Goal: Task Accomplishment & Management: Use online tool/utility

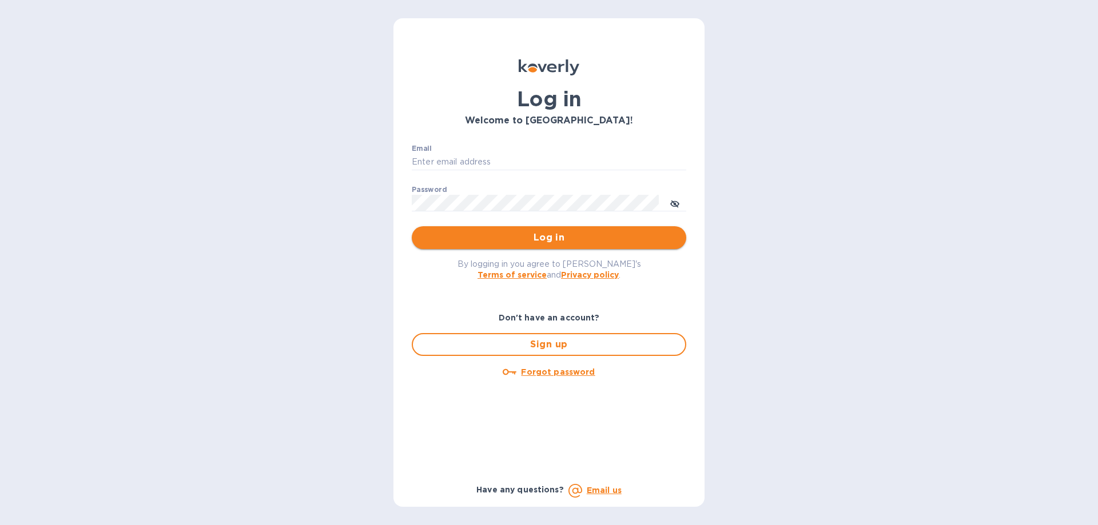
type input "[EMAIL_ADDRESS][DOMAIN_NAME]"
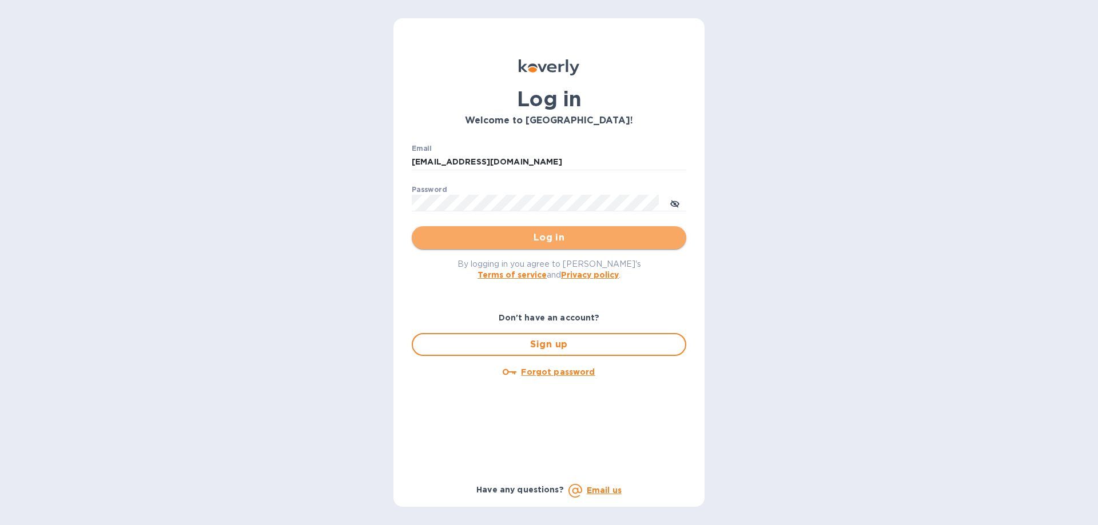
click at [547, 241] on span "Log in" at bounding box center [549, 238] width 256 height 14
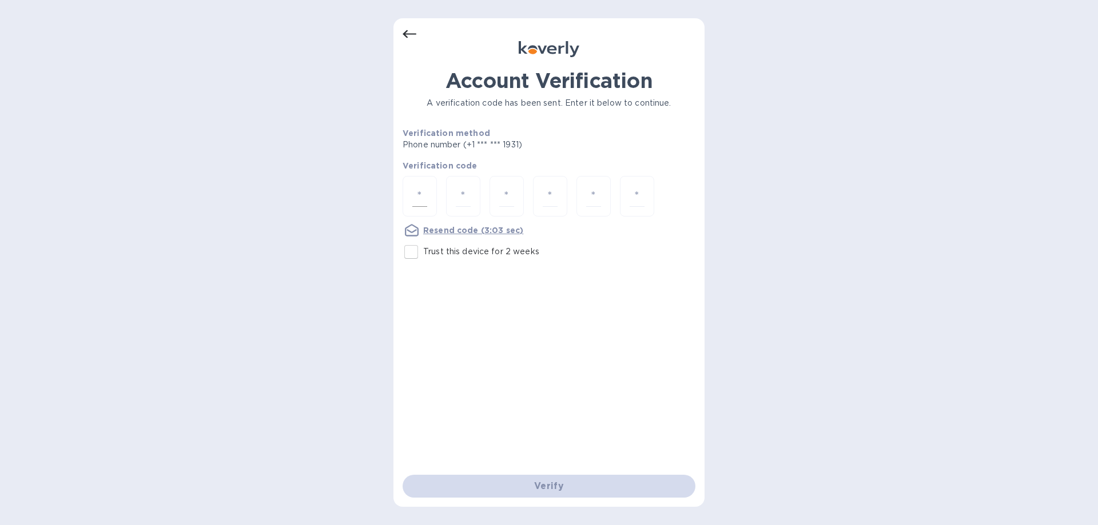
click at [426, 200] on input "number" at bounding box center [419, 196] width 15 height 21
type input "4"
type input "2"
type input "0"
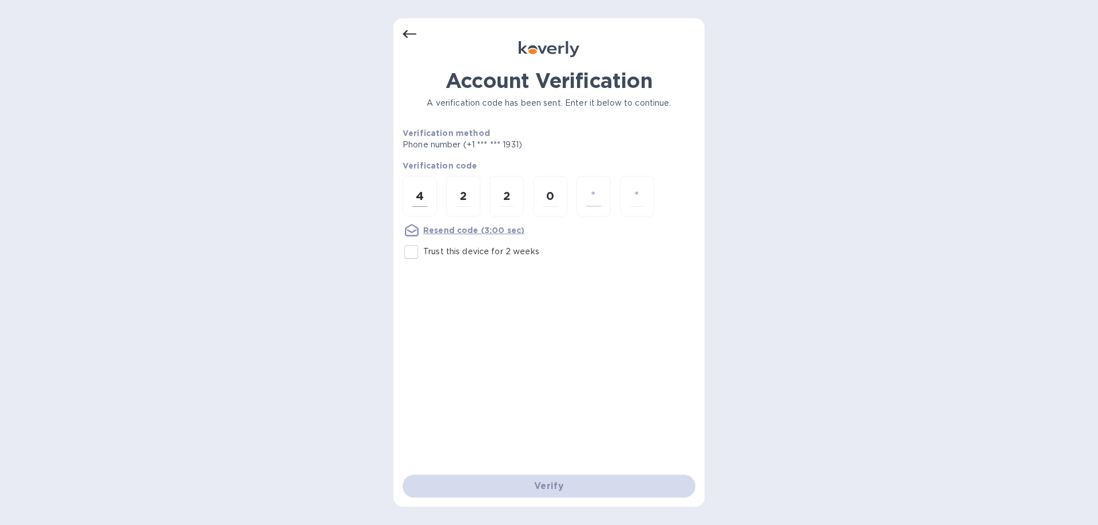
type input "9"
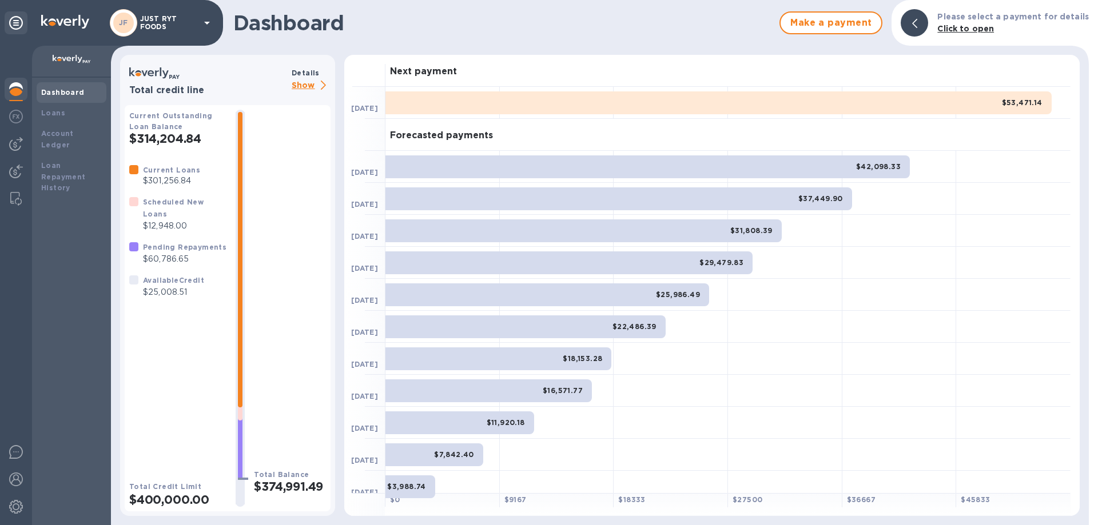
click at [102, 296] on div "Dashboard Loans Account Ledger Loan Repayment History" at bounding box center [71, 302] width 79 height 448
click at [78, 314] on div "Dashboard Loans Account Ledger Loan Repayment History" at bounding box center [71, 302] width 79 height 448
click at [89, 326] on div "Dashboard Loans Account Ledger Loan Repayment History" at bounding box center [71, 302] width 79 height 448
click at [17, 146] on img at bounding box center [16, 144] width 14 height 14
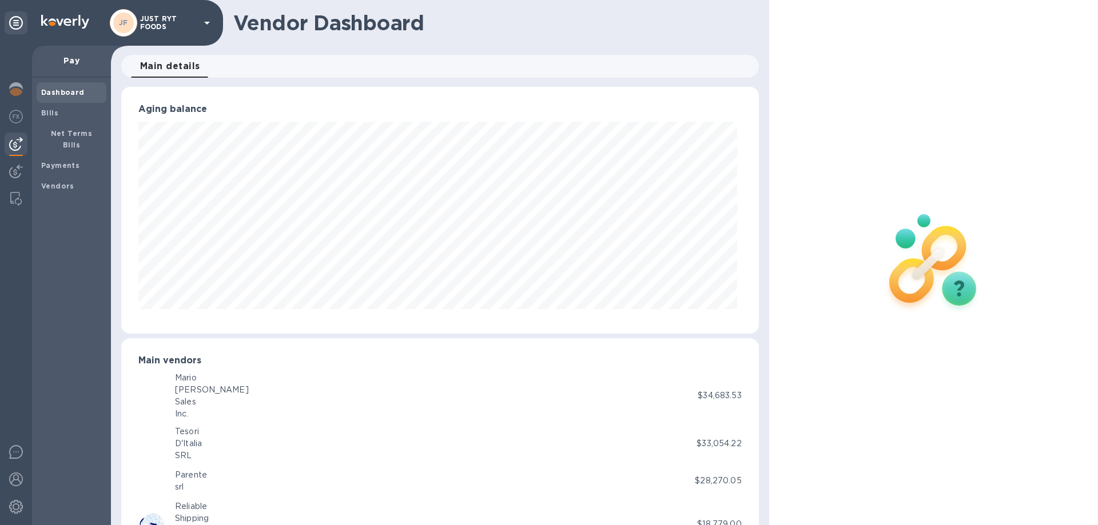
scroll to position [247, 632]
click at [58, 118] on span "Bills" at bounding box center [71, 112] width 61 height 11
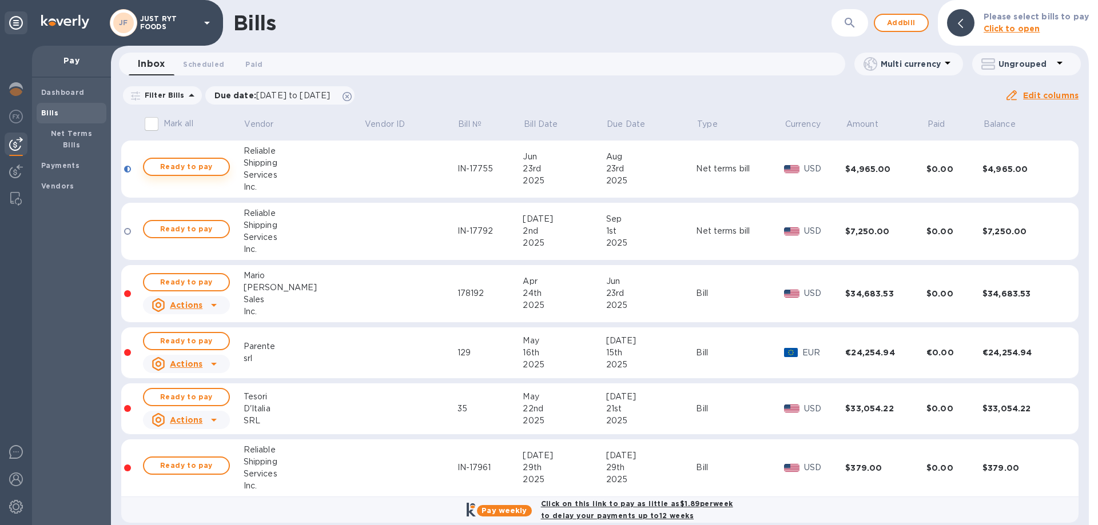
click at [173, 164] on span "Ready to pay" at bounding box center [186, 167] width 66 height 14
